Goal: Information Seeking & Learning: Learn about a topic

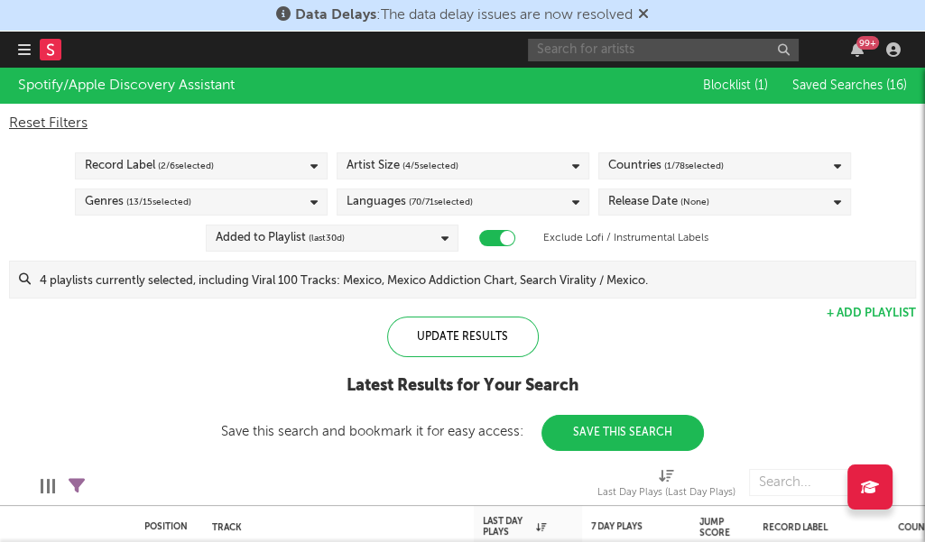
click at [721, 45] on input "text" at bounding box center [663, 50] width 271 height 23
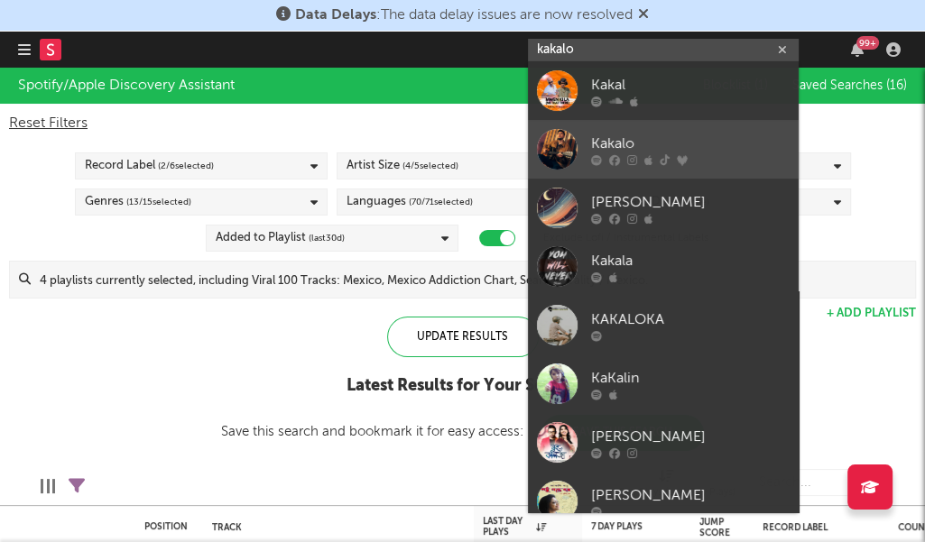
type input "kakalo"
click at [690, 131] on link "Kakalo" at bounding box center [663, 149] width 271 height 59
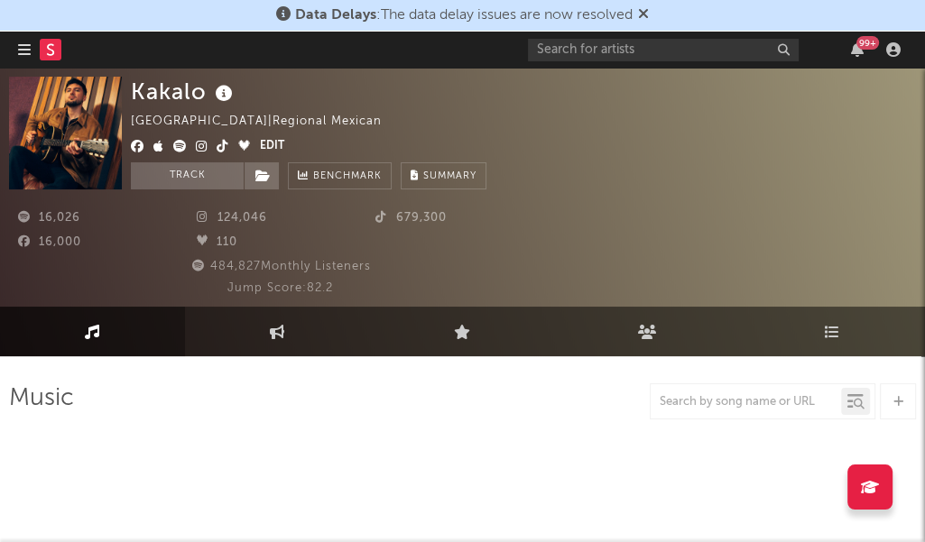
select select "6m"
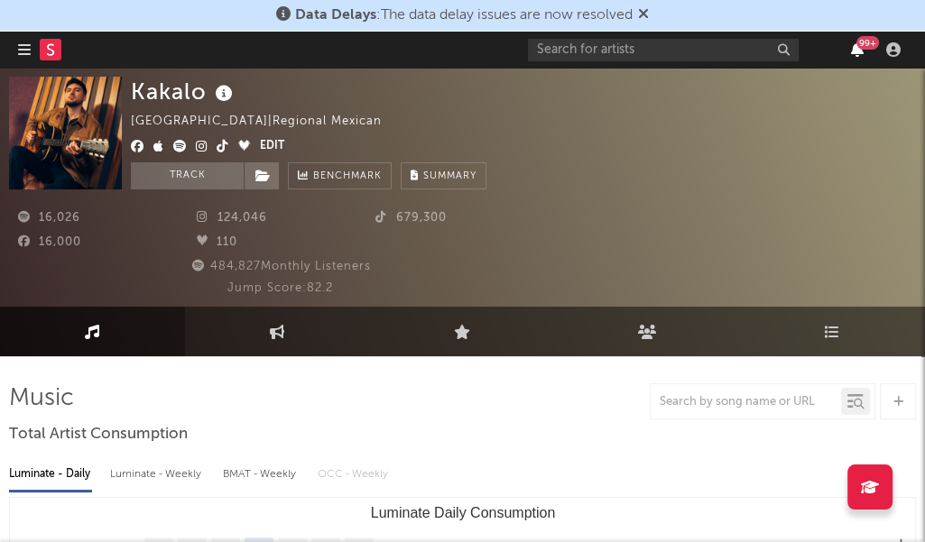
click at [861, 55] on icon "button" at bounding box center [857, 49] width 13 height 14
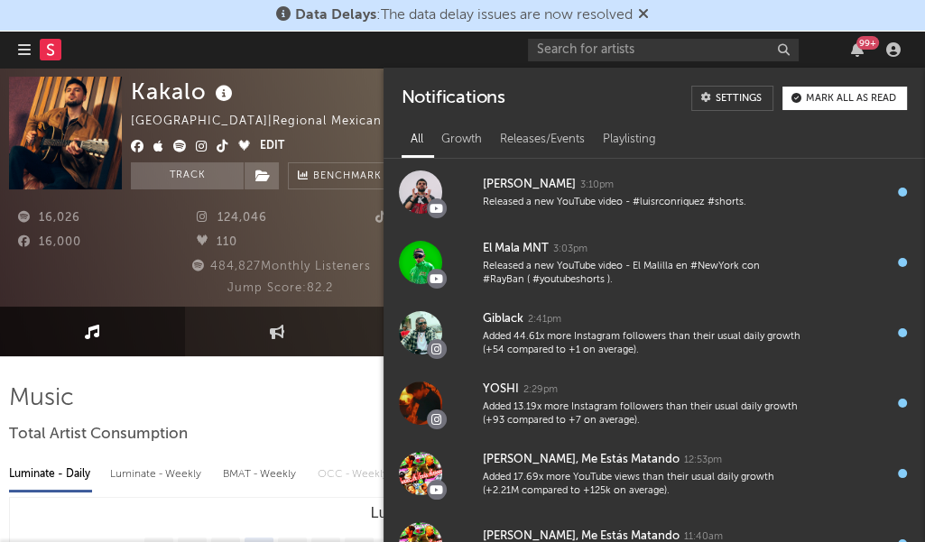
scroll to position [1276, 0]
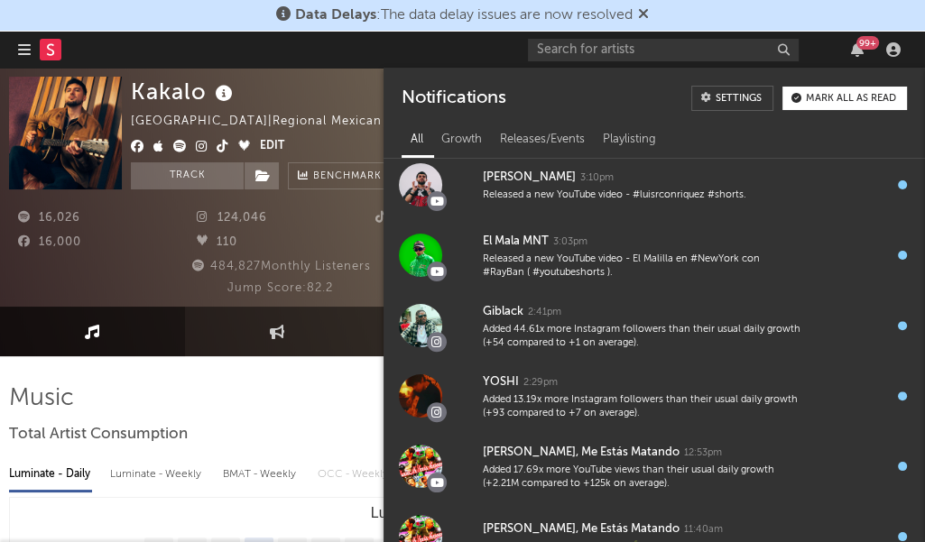
click at [320, 244] on div "110" at bounding box center [277, 243] width 179 height 22
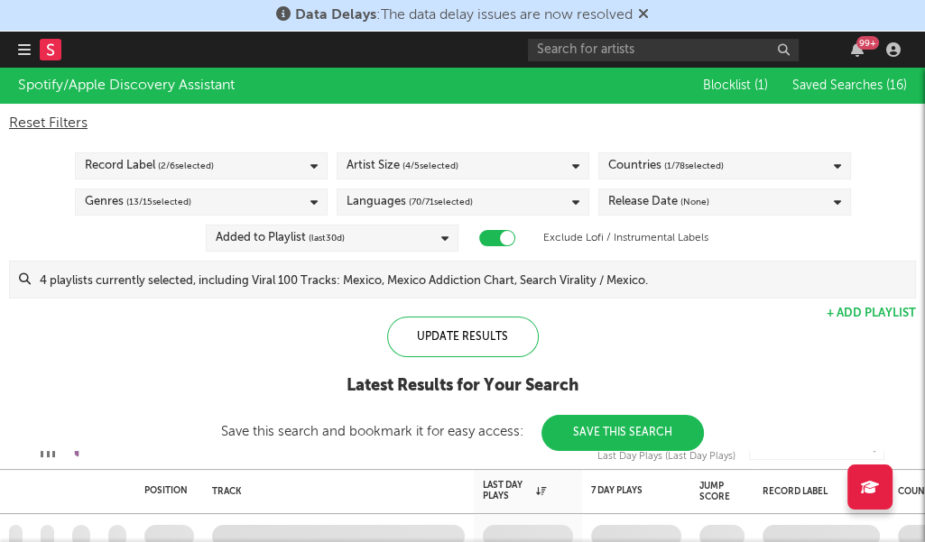
checkbox input "true"
